Goal: Entertainment & Leisure: Consume media (video, audio)

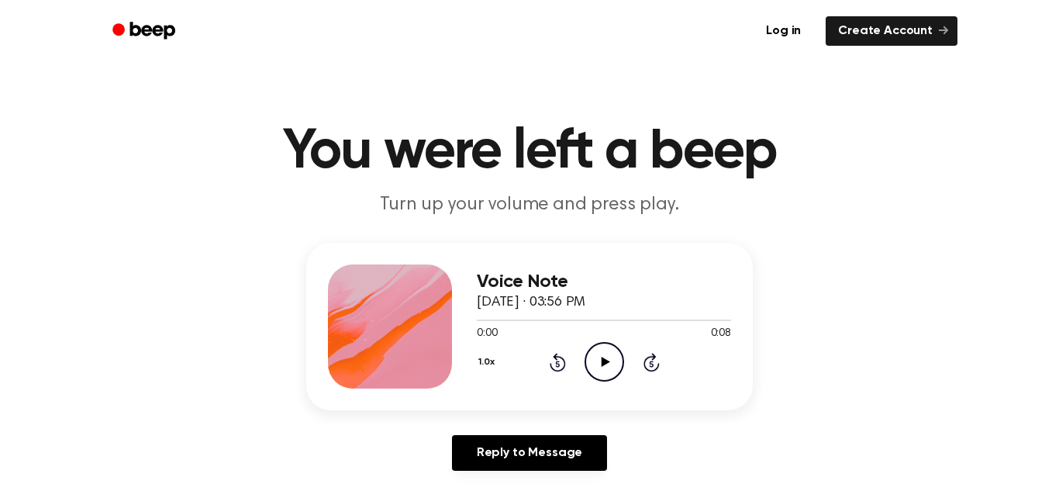
click at [606, 371] on icon "Play Audio" at bounding box center [605, 362] width 40 height 40
click at [594, 356] on icon "Play Audio" at bounding box center [605, 362] width 40 height 40
